Goal: Transaction & Acquisition: Purchase product/service

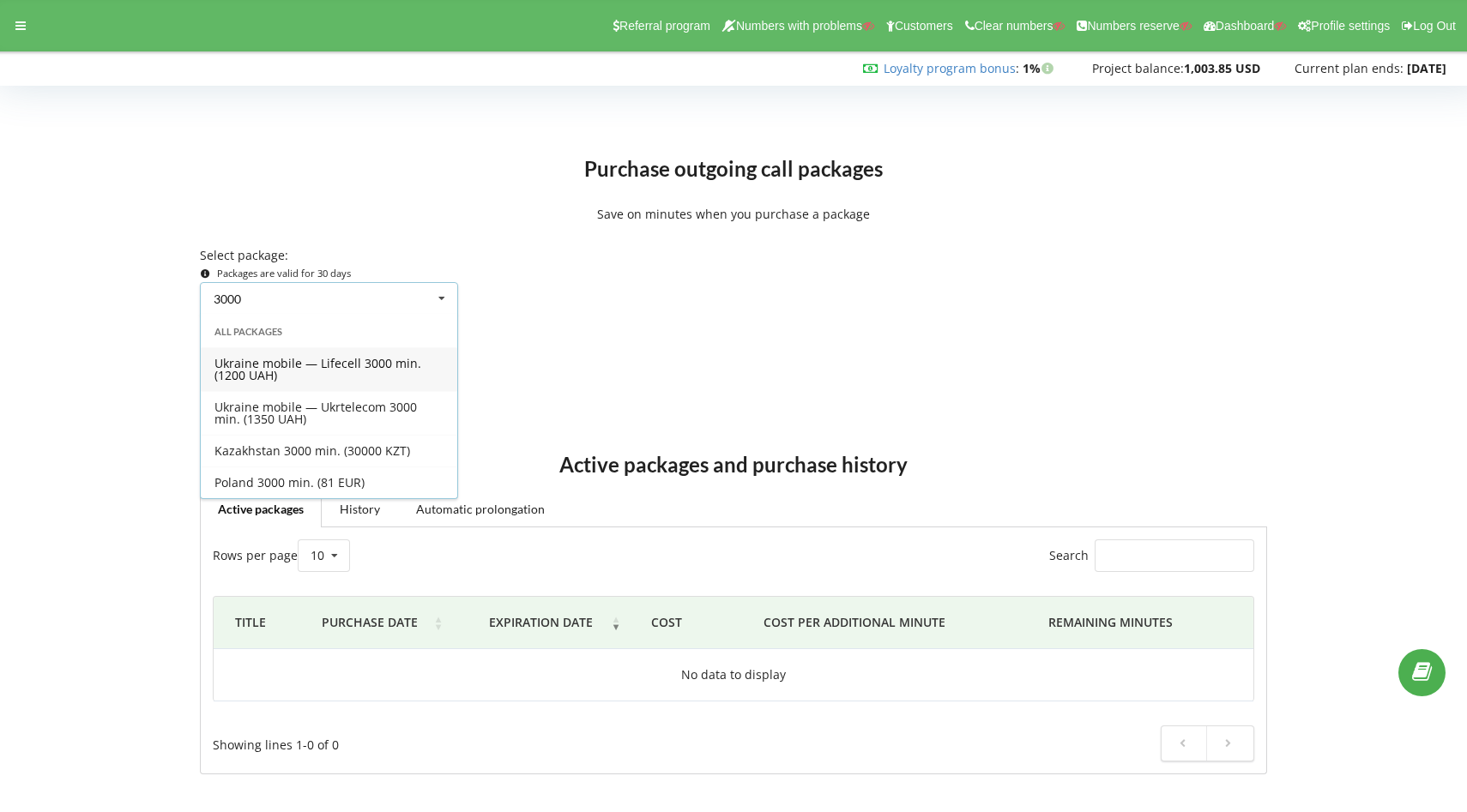
type input "3000"
click at [346, 368] on div "Ukraine mobile — Lifecell 3000 min. (1200 UAH)" at bounding box center [329, 369] width 257 height 44
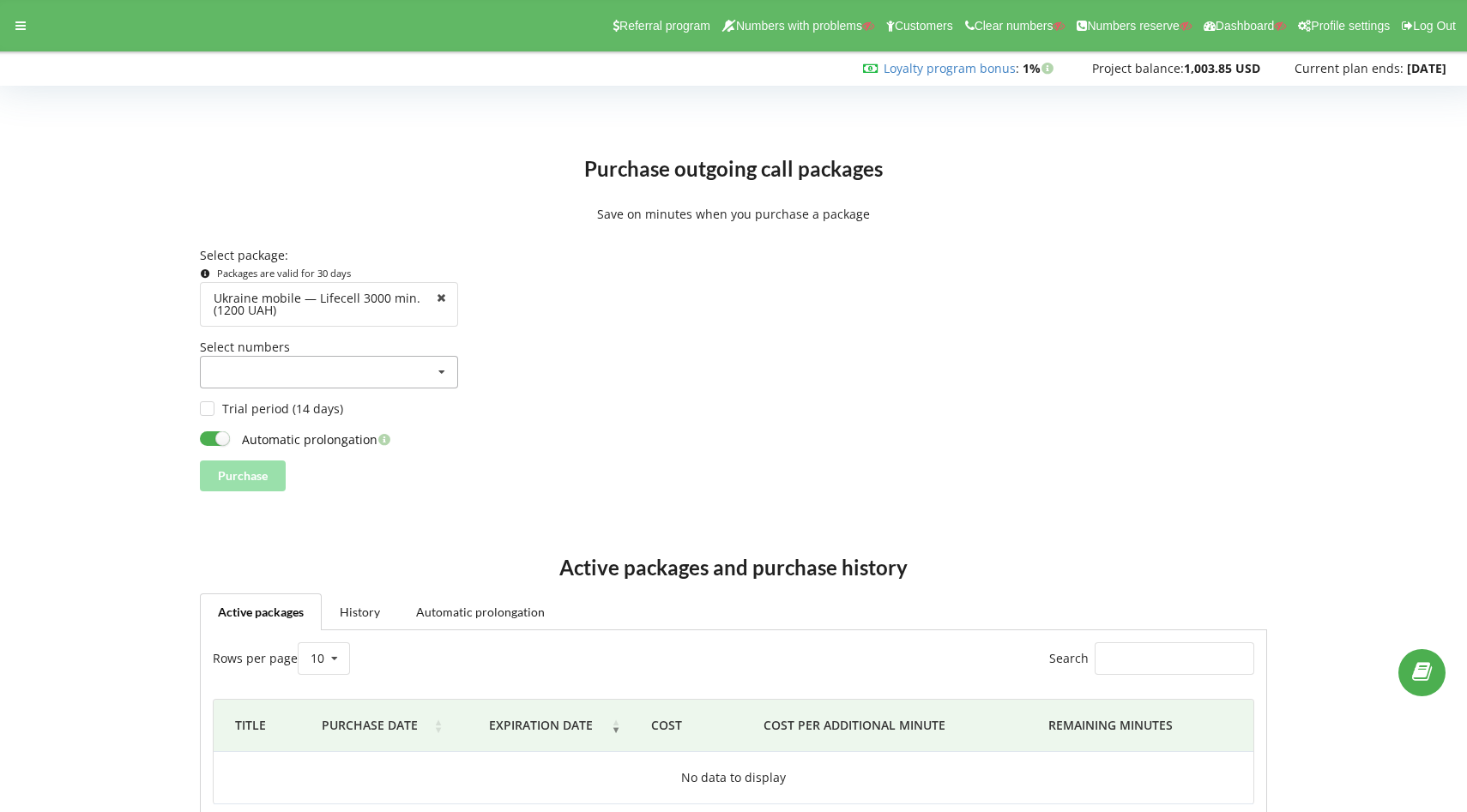
click at [344, 369] on div "380730084046 (380632308647) 380730084046 (380632309113) 380730084046 (380632309…" at bounding box center [329, 372] width 258 height 32
click at [297, 407] on div "380730084046 (380632308647)" at bounding box center [329, 403] width 257 height 32
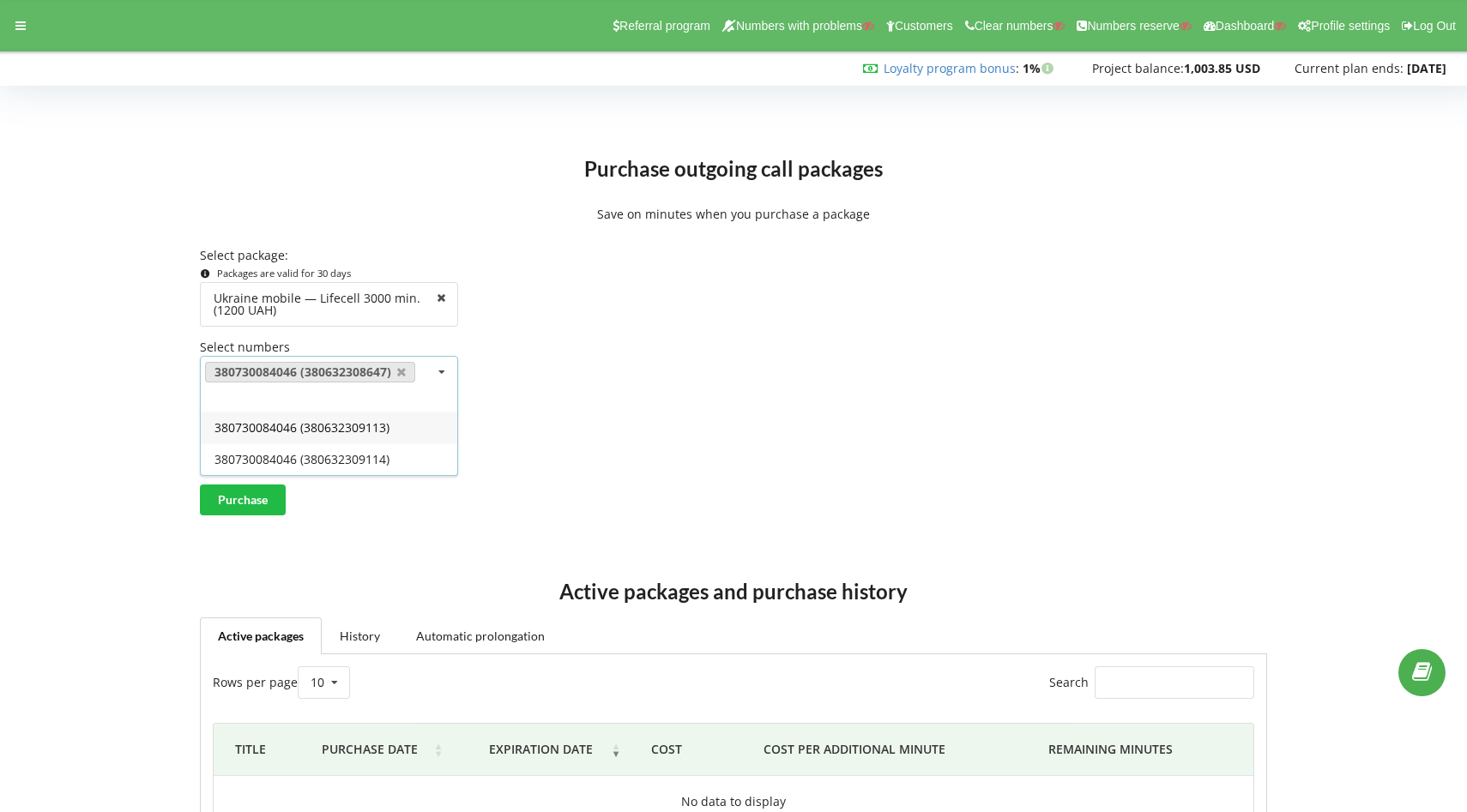
click at [302, 431] on div "380730084046 (380632309113)" at bounding box center [329, 427] width 257 height 32
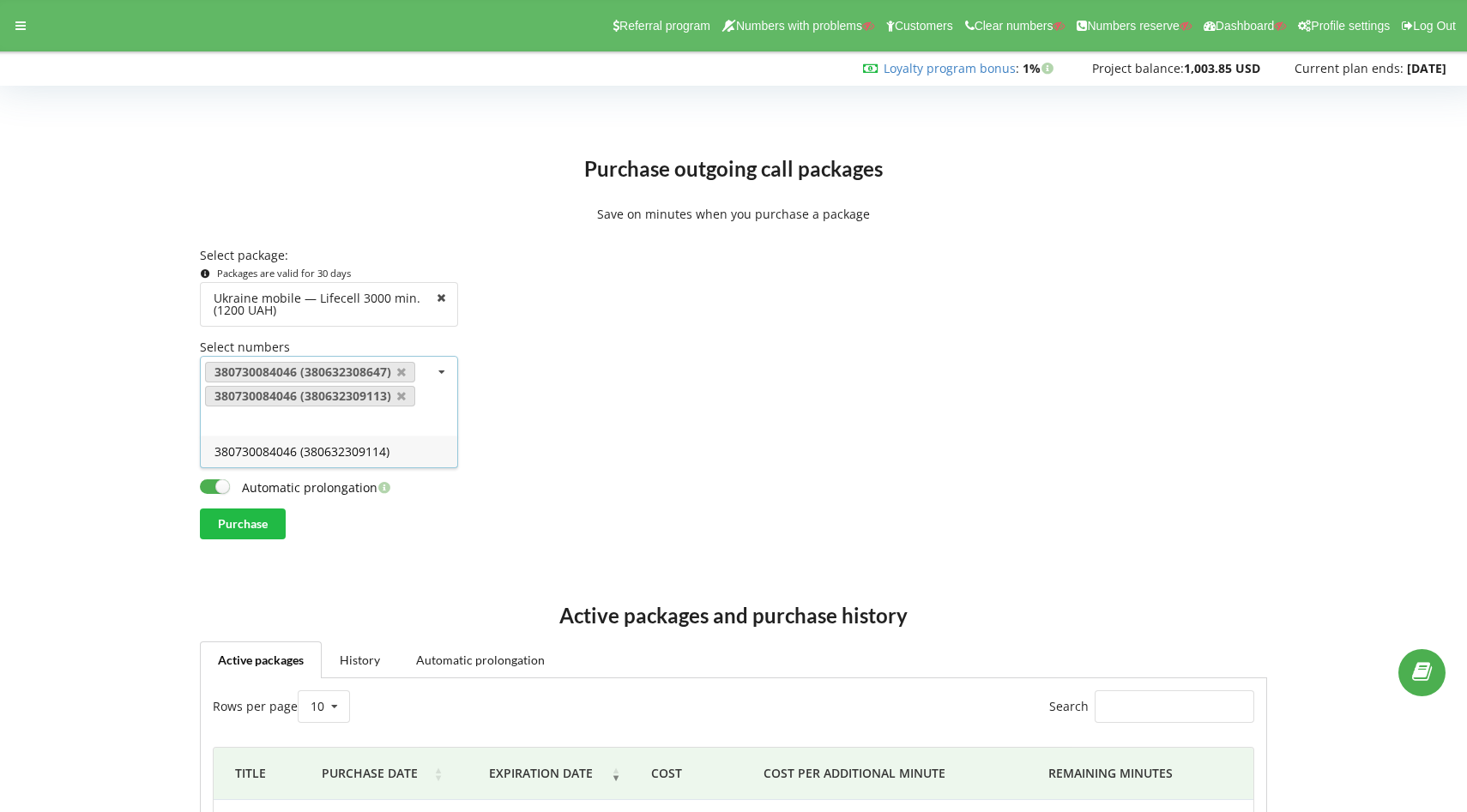
click at [312, 458] on div "380730084046 (380632309114)" at bounding box center [329, 451] width 257 height 32
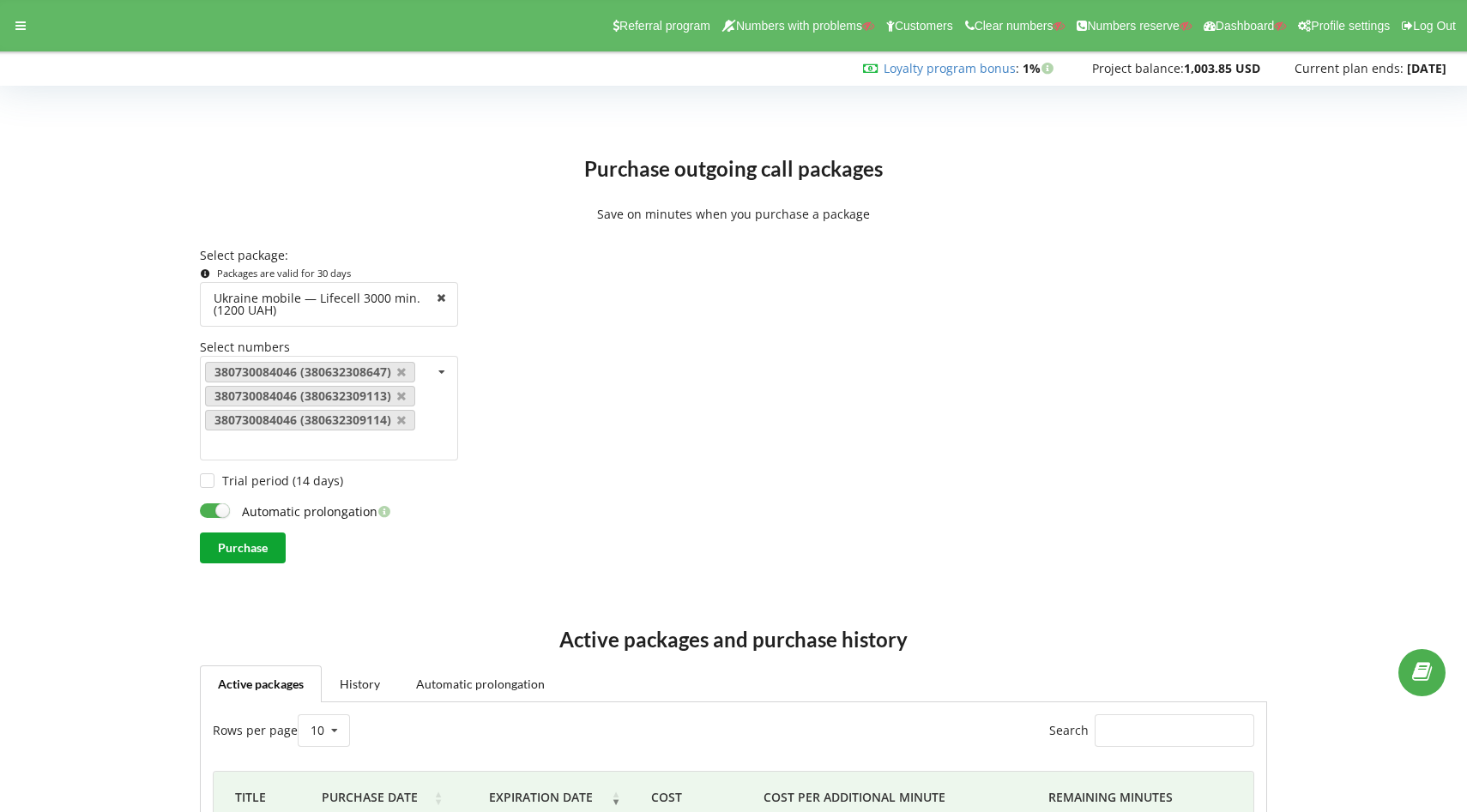
click at [227, 546] on input "Purchase" at bounding box center [243, 548] width 86 height 31
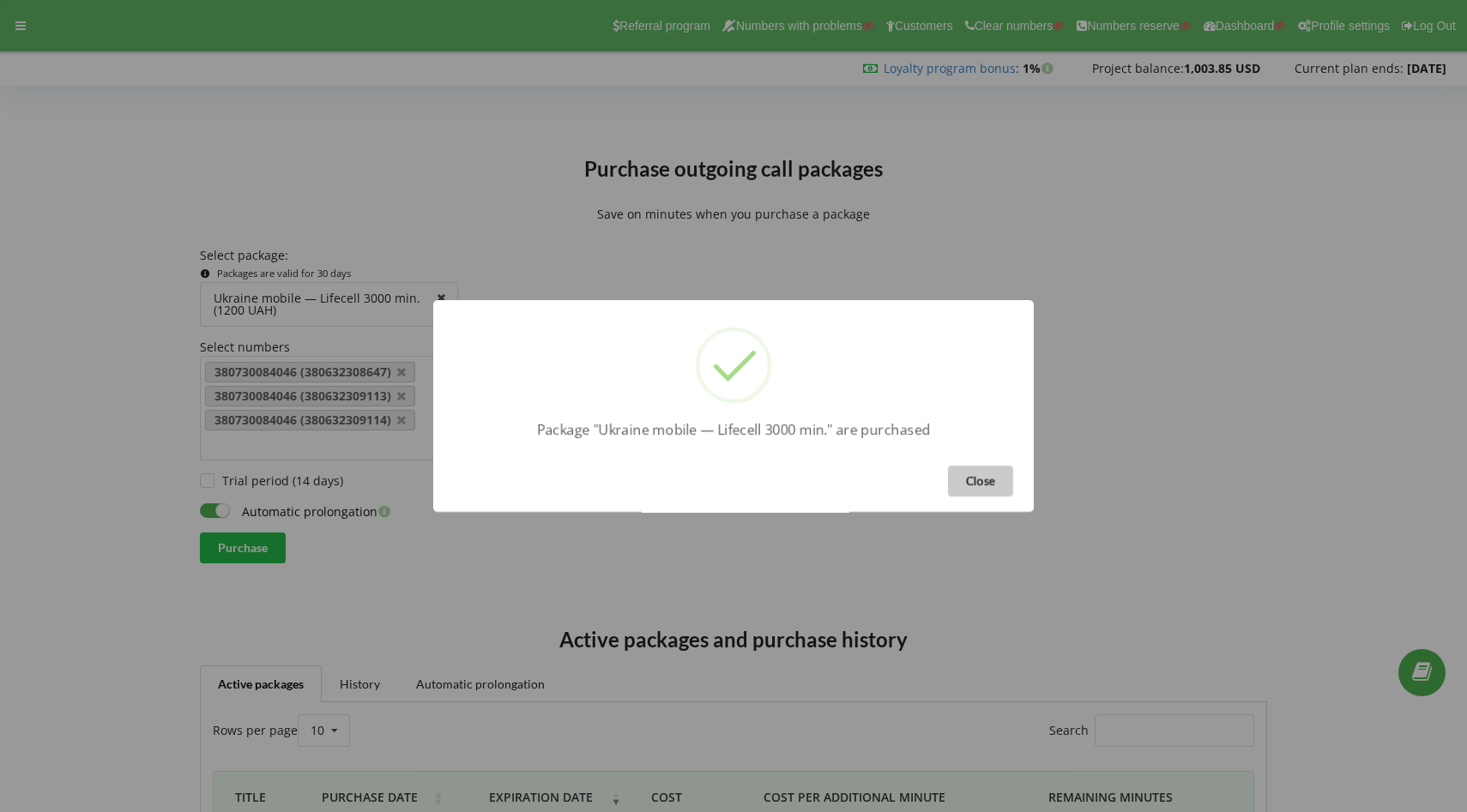
click at [990, 481] on button "Close" at bounding box center [981, 481] width 65 height 31
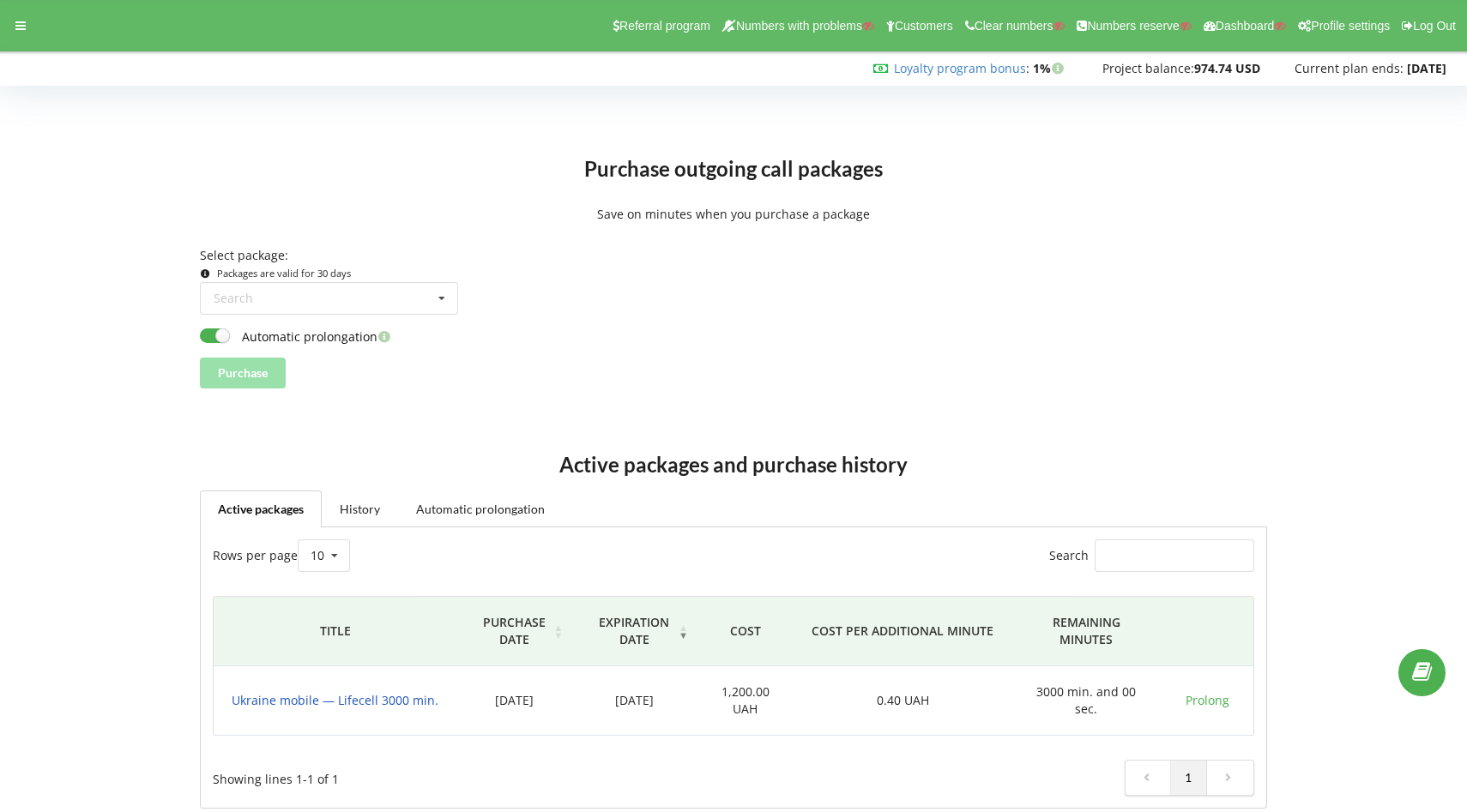
click at [346, 707] on span "Ukraine mobile — Lifecell 3000 min." at bounding box center [335, 700] width 206 height 16
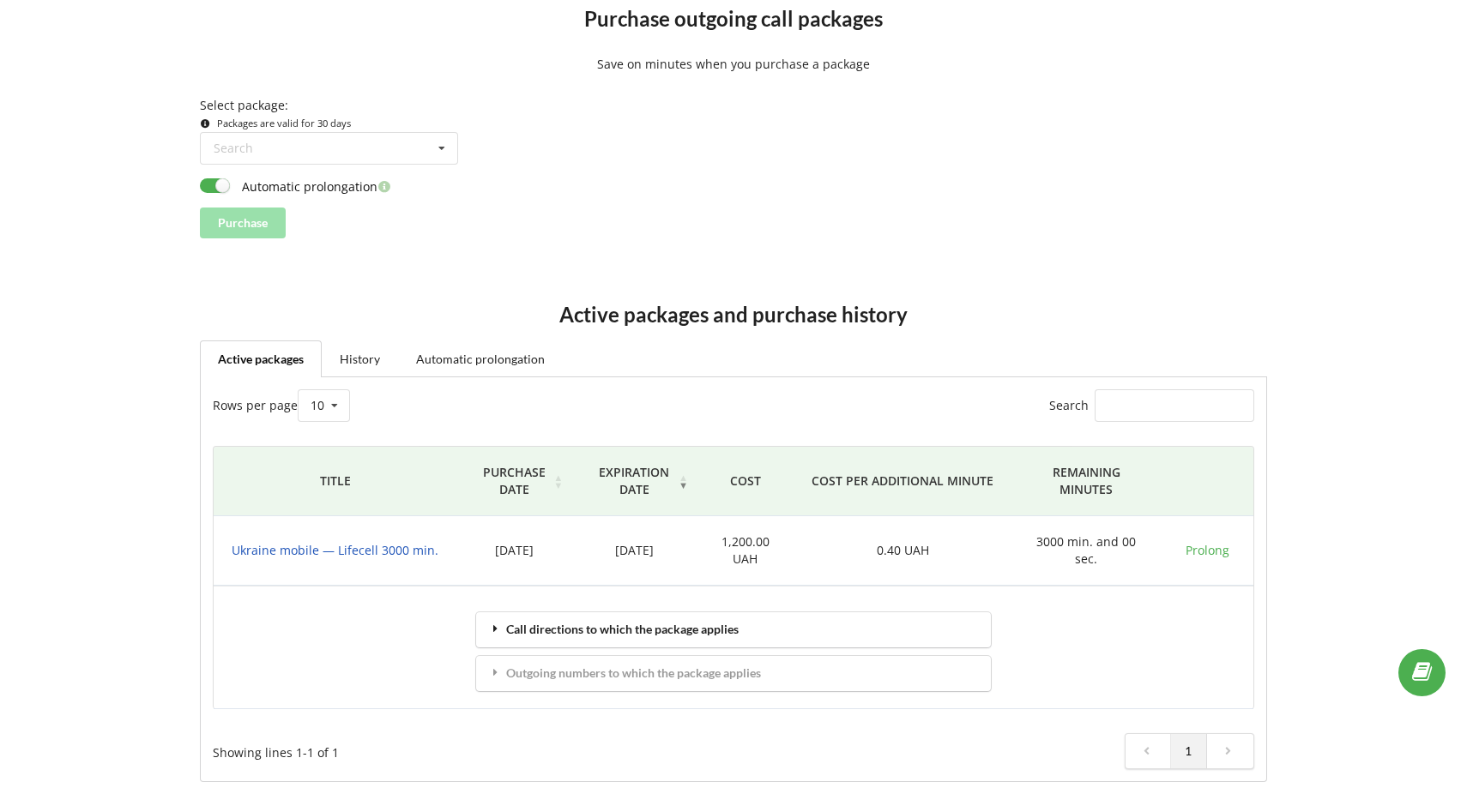
click at [562, 628] on div "Call directions to which the package applies" at bounding box center [733, 629] width 515 height 35
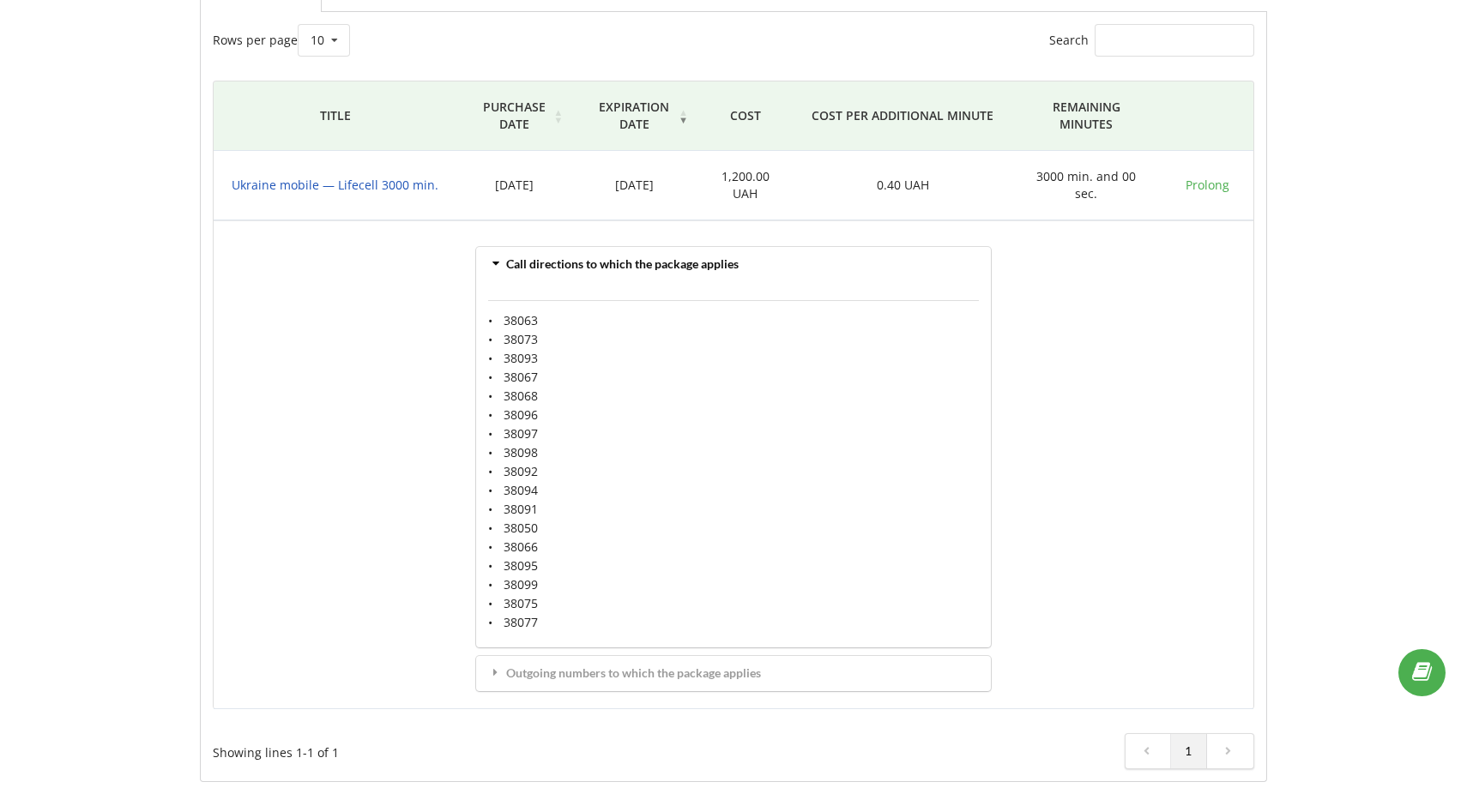
click at [564, 267] on div "Call directions to which the package applies" at bounding box center [733, 264] width 515 height 35
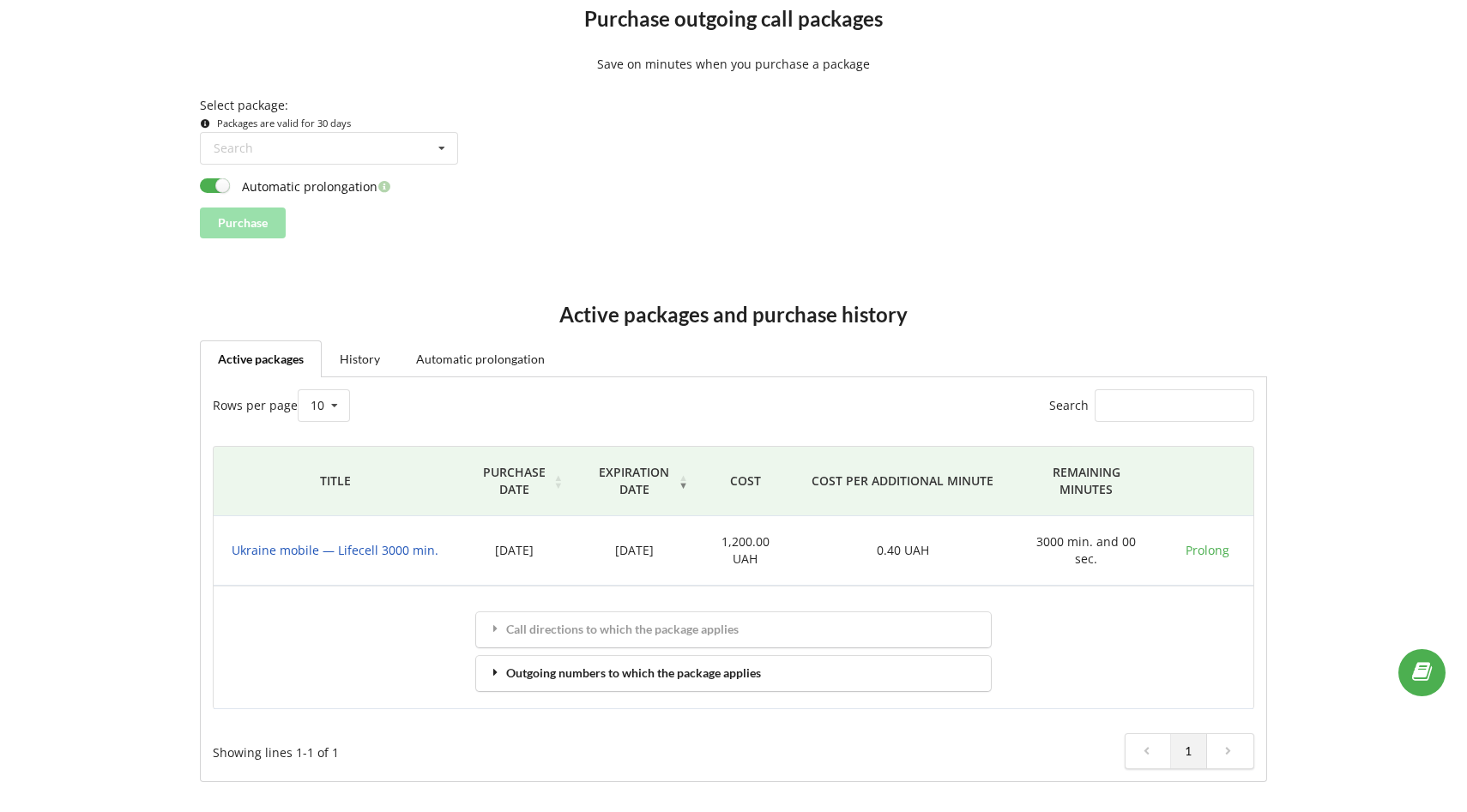
click at [540, 674] on div "Outgoing numbers to which the package applies" at bounding box center [733, 673] width 515 height 35
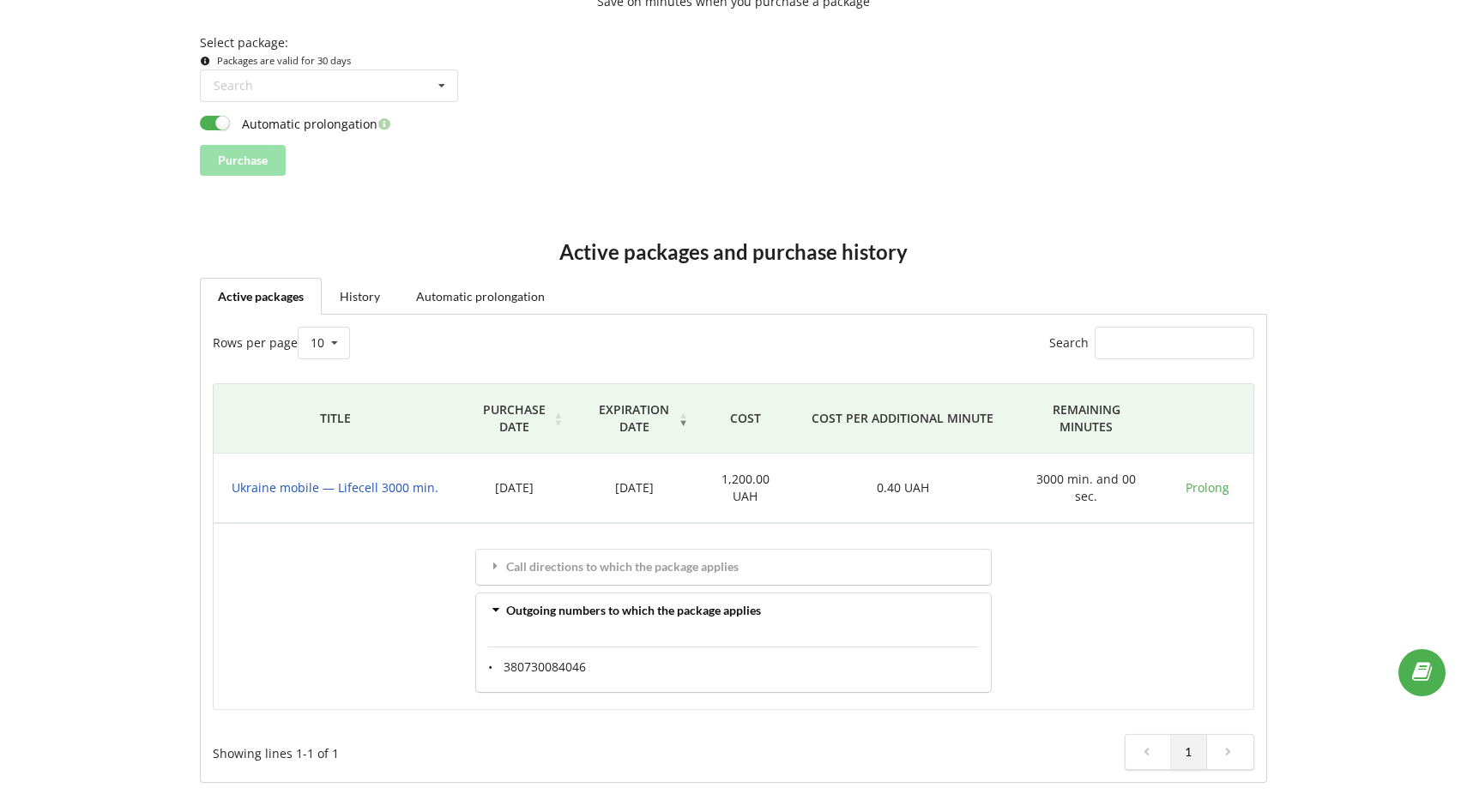
scroll to position [214, 0]
click at [453, 294] on link "Automatic prolongation" at bounding box center [481, 295] width 165 height 36
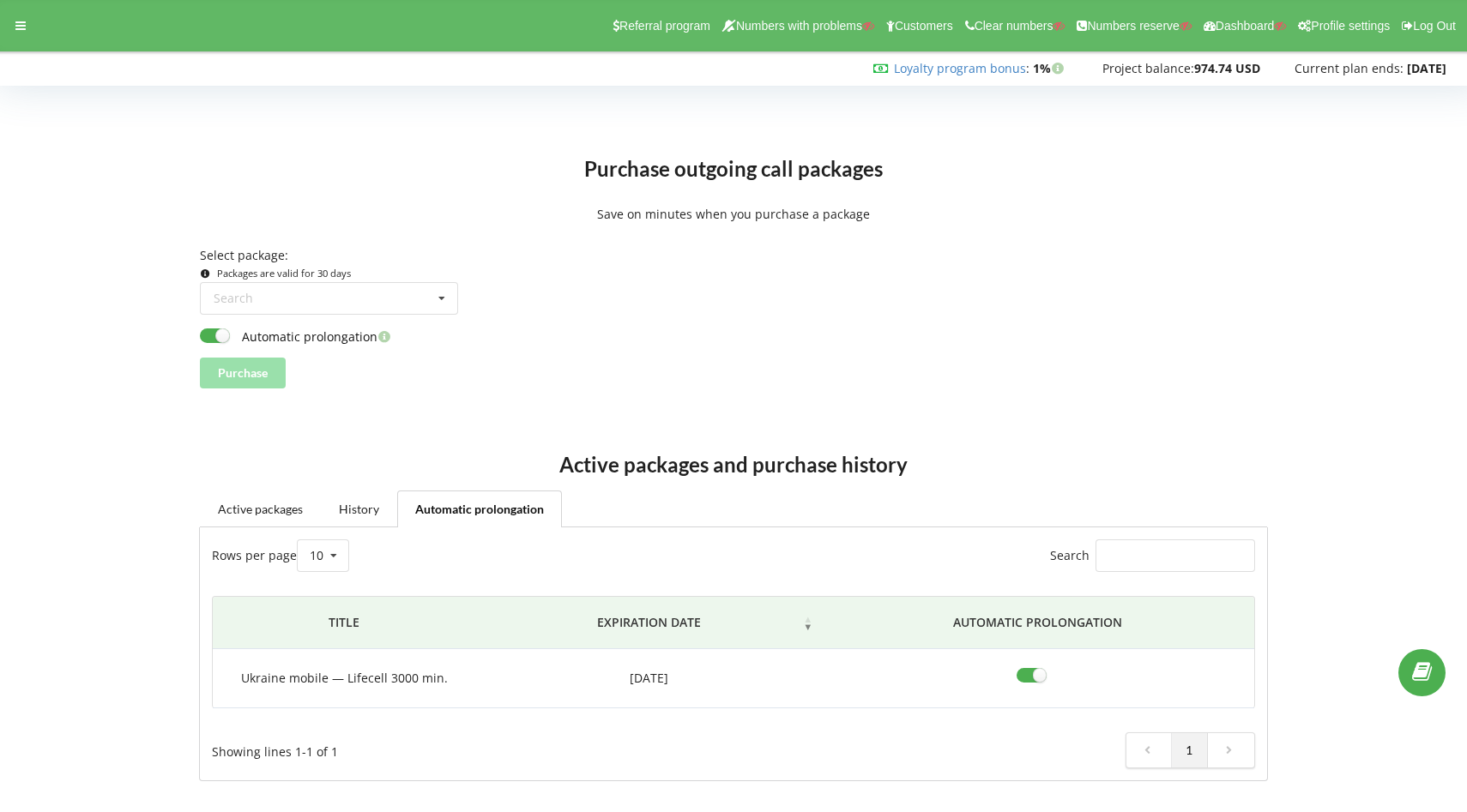
scroll to position [0, 0]
click at [27, 23] on div at bounding box center [21, 25] width 31 height 24
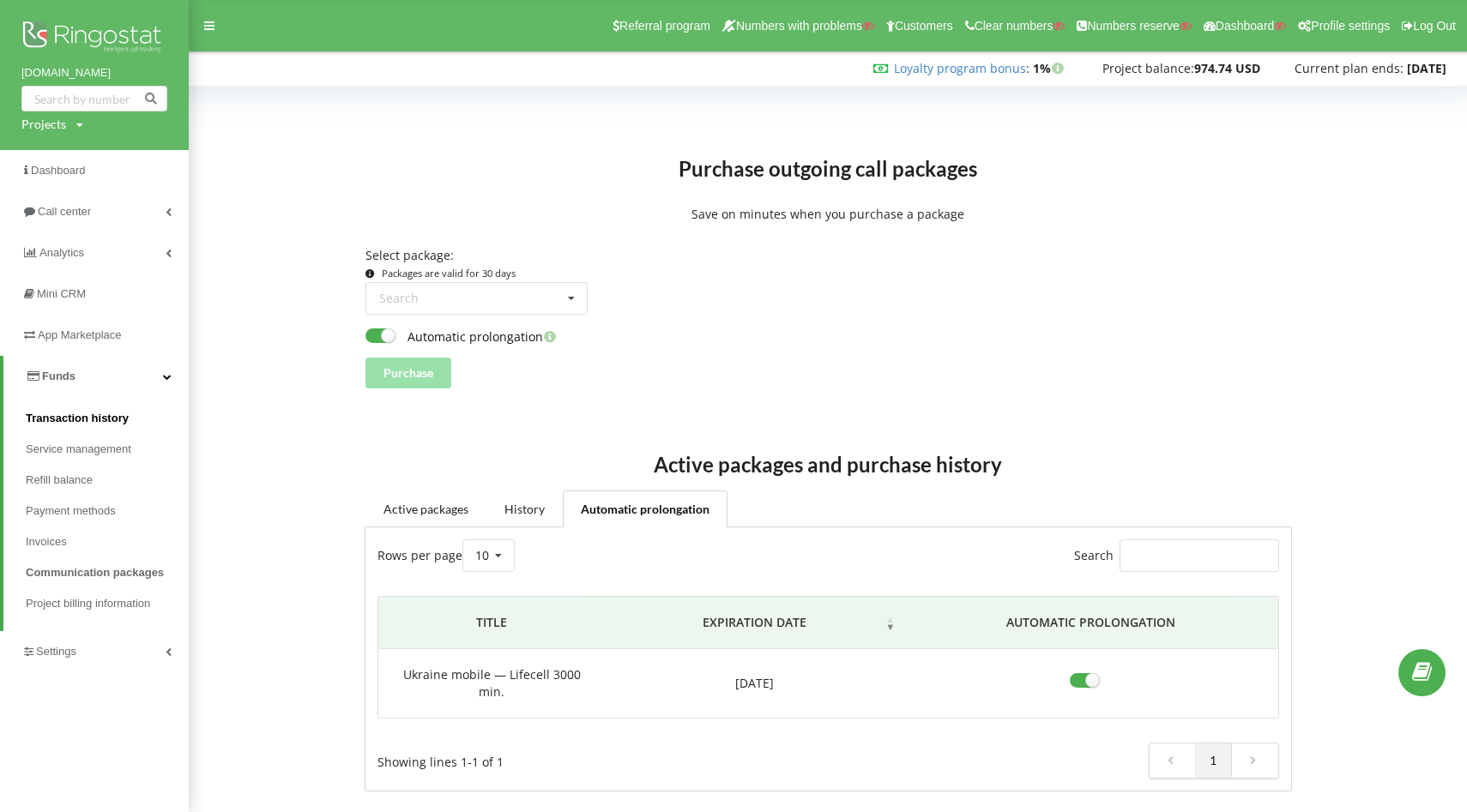
click at [112, 432] on link "Transaction history" at bounding box center [107, 418] width 163 height 31
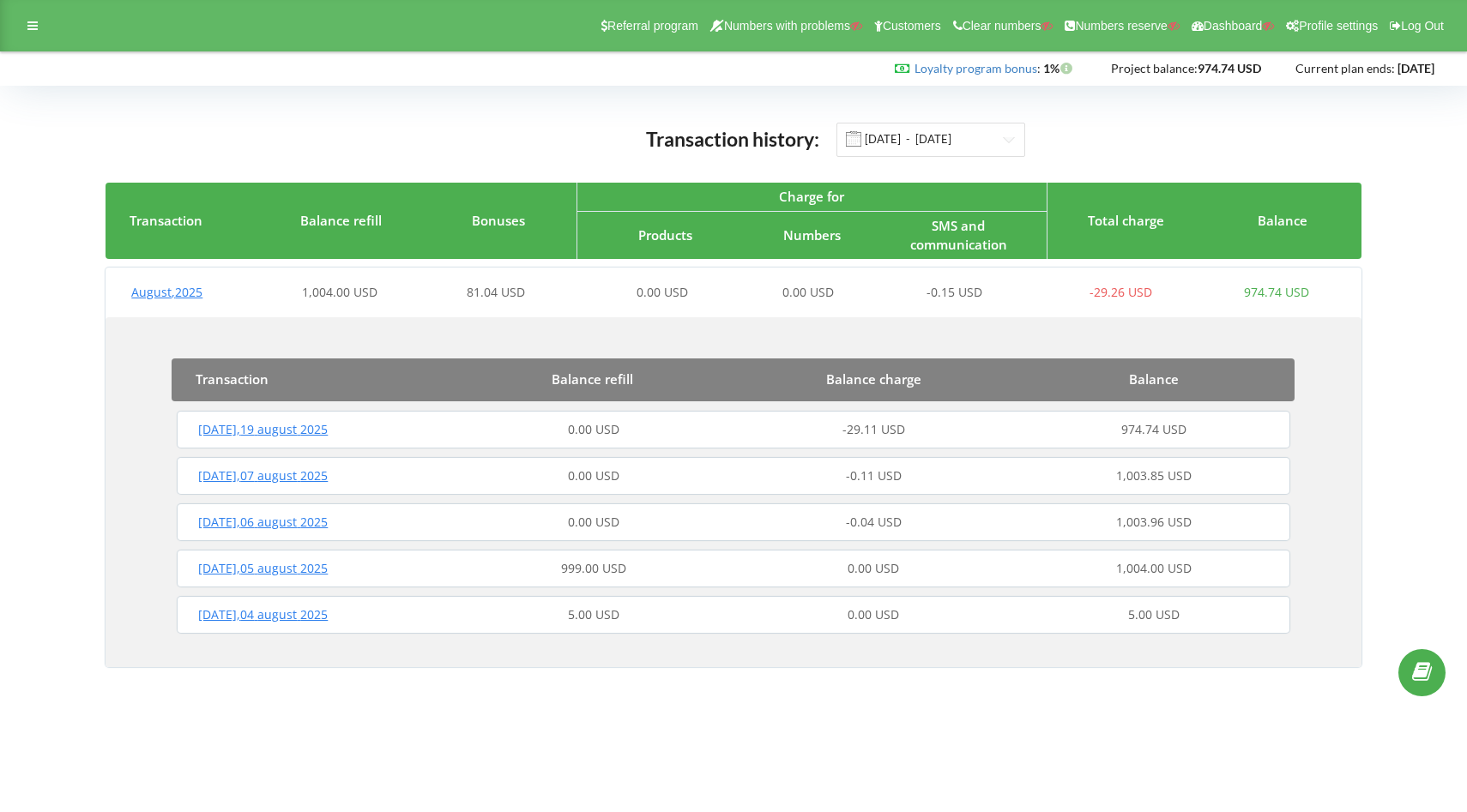
click at [263, 433] on span "Tuesday , 19 august 2025" at bounding box center [263, 429] width 130 height 16
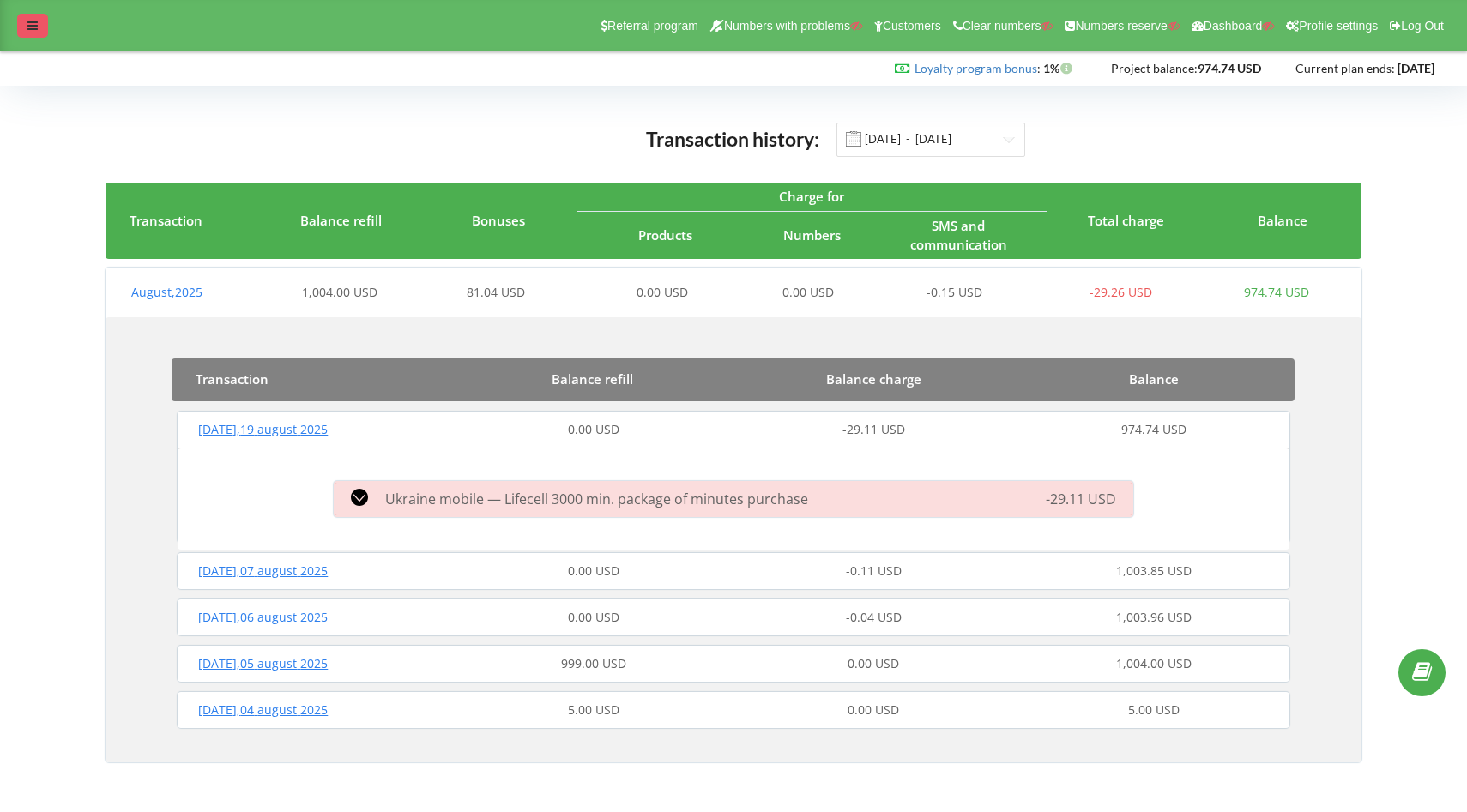
click at [36, 14] on div at bounding box center [32, 25] width 31 height 24
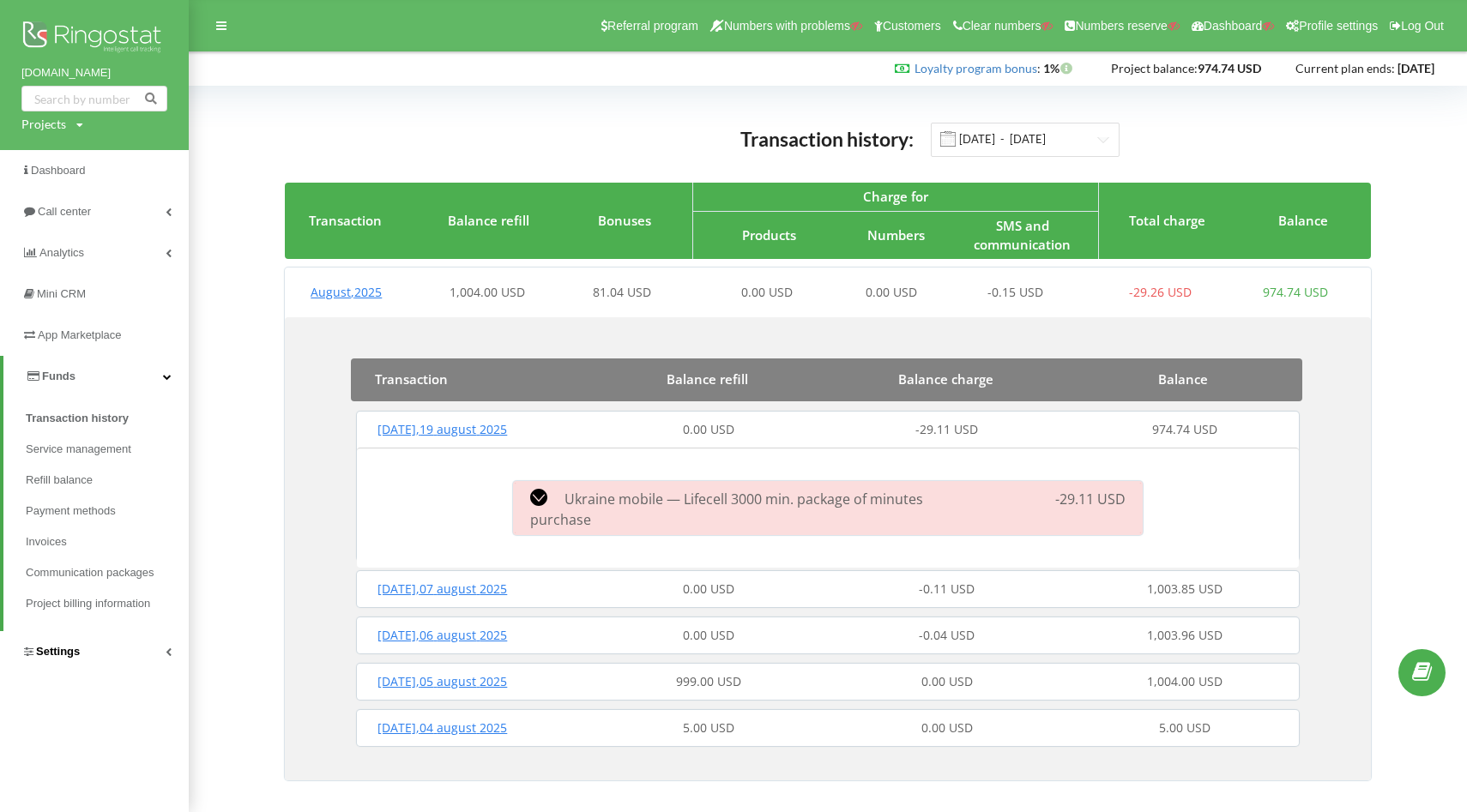
click at [57, 658] on span "Settings" at bounding box center [50, 652] width 59 height 17
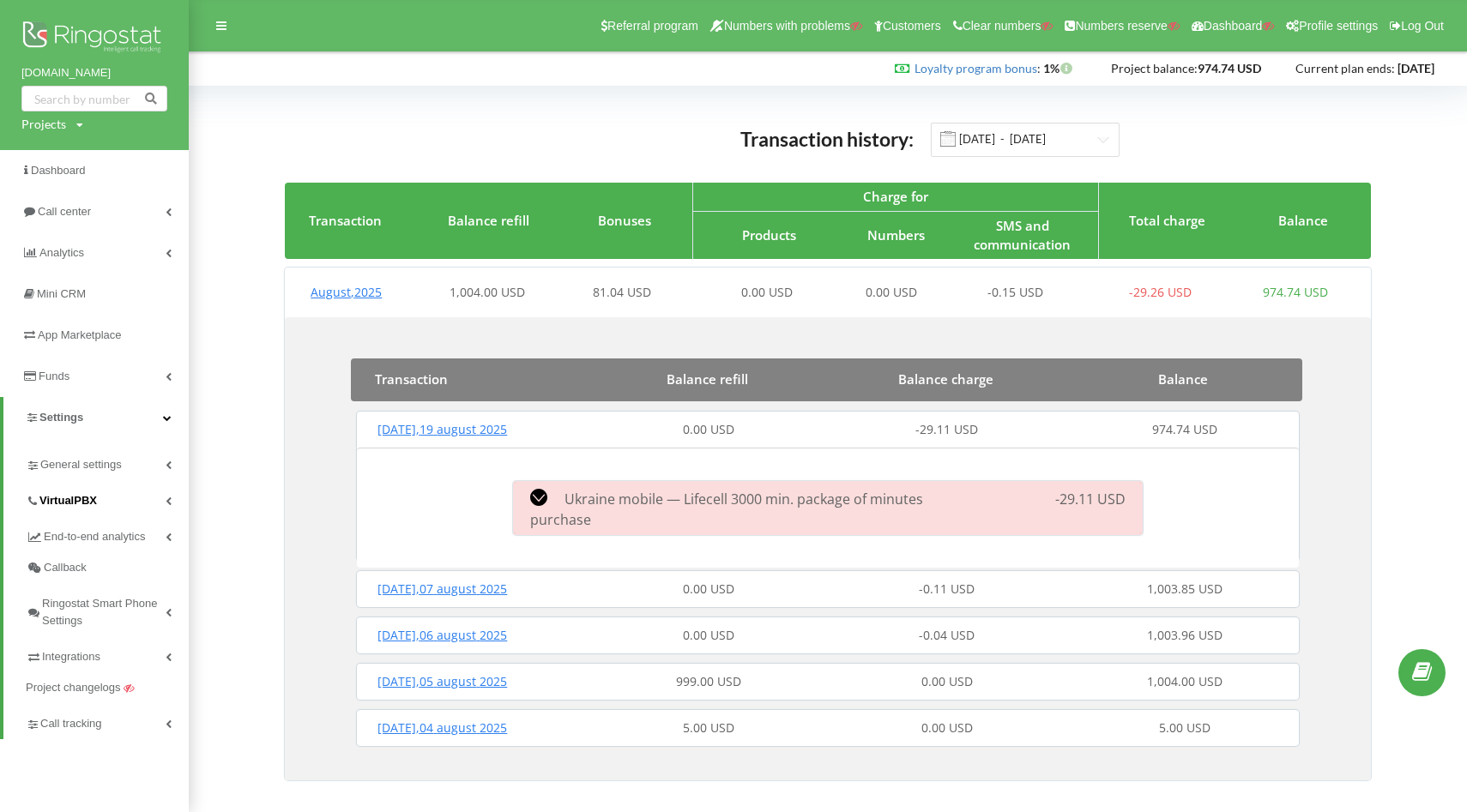
click at [96, 502] on span "VirtualPBX" at bounding box center [69, 500] width 58 height 17
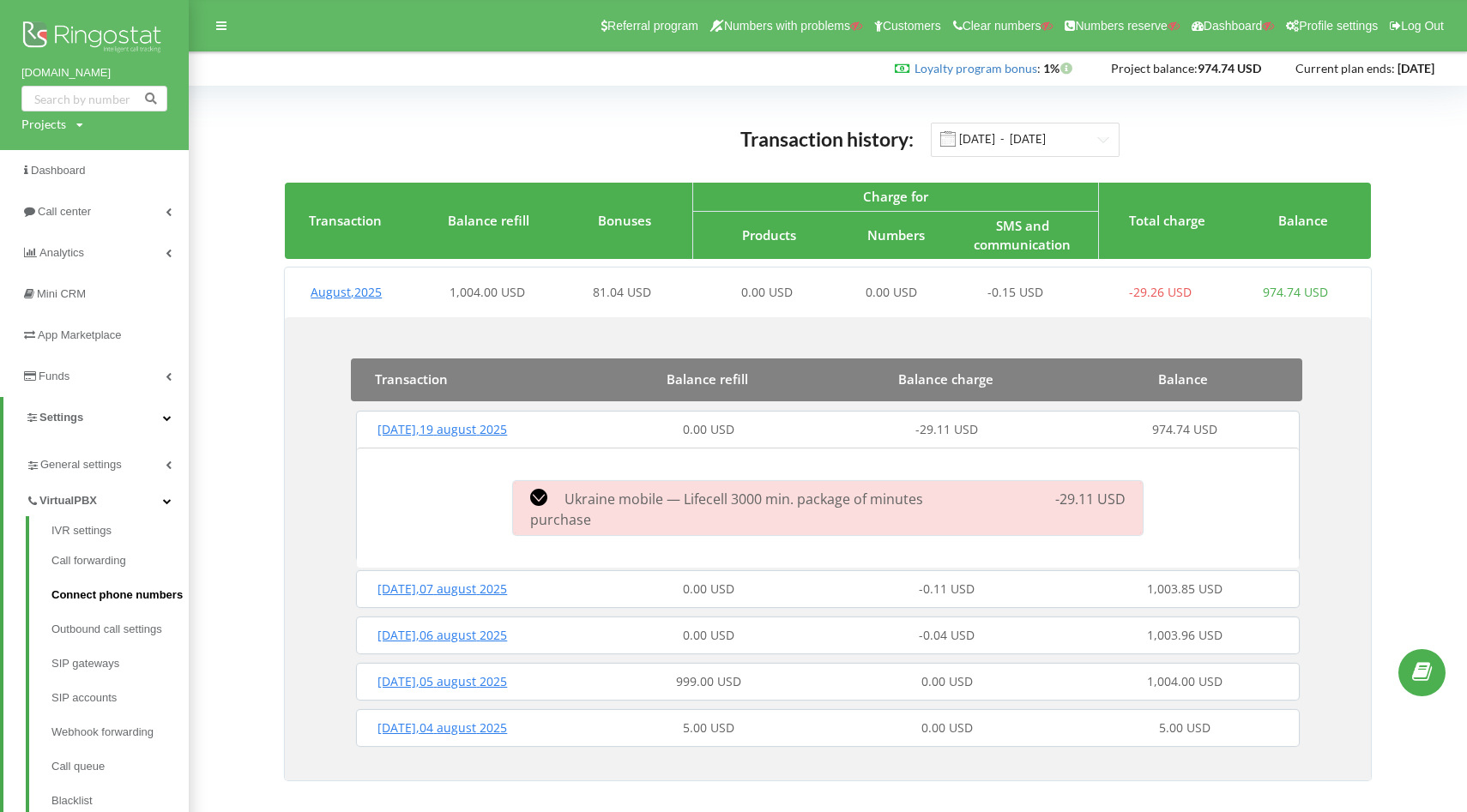
click at [121, 596] on link "Connect phone numbers" at bounding box center [120, 595] width 137 height 34
